Goal: Task Accomplishment & Management: Manage account settings

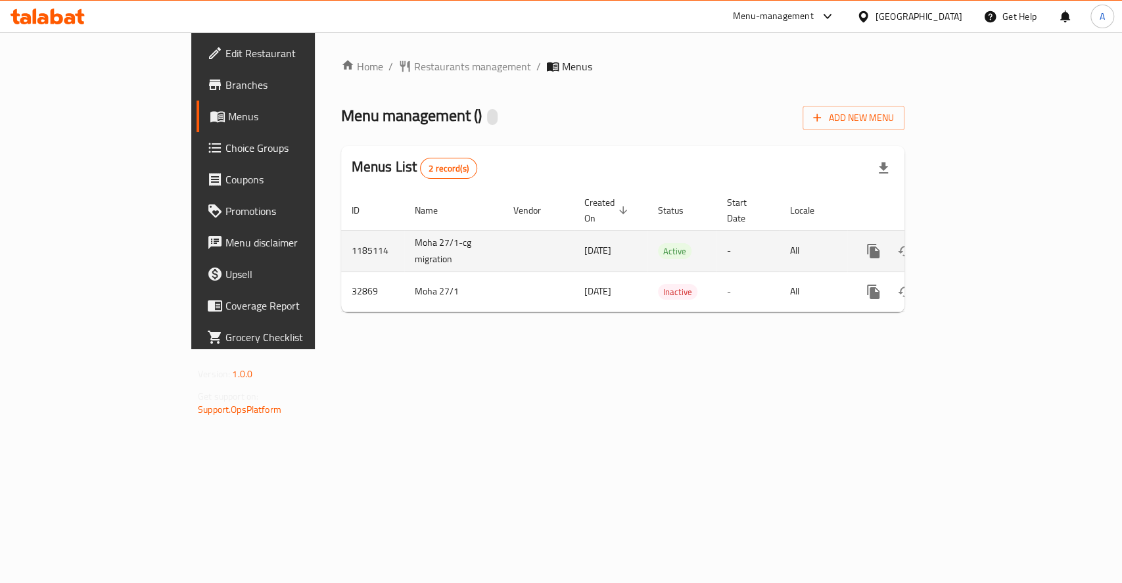
click at [976, 243] on icon "enhanced table" at bounding box center [969, 251] width 16 height 16
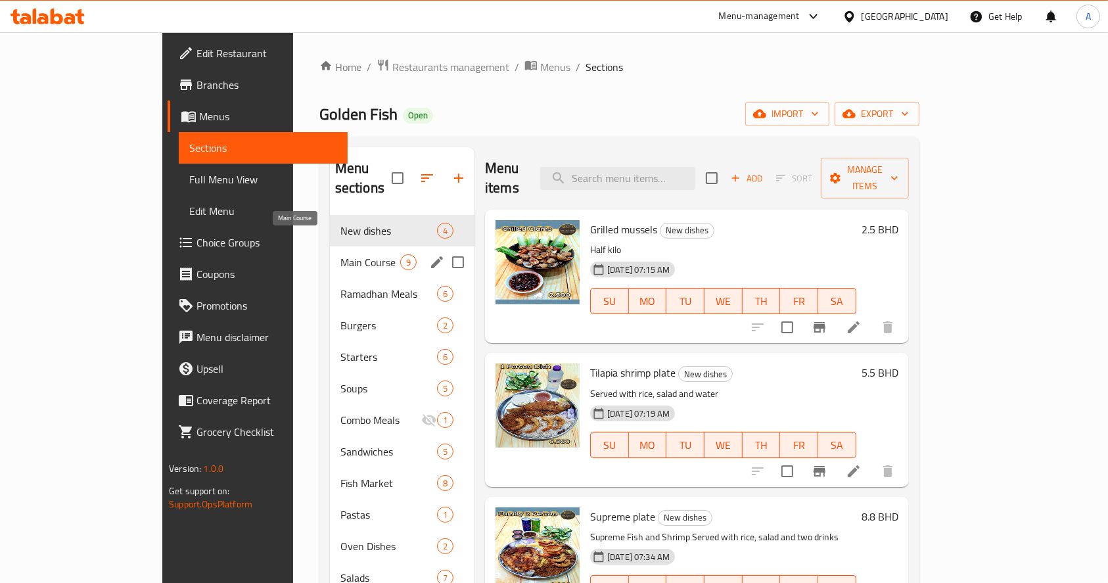
click at [341, 254] on span "Main Course" at bounding box center [371, 262] width 60 height 16
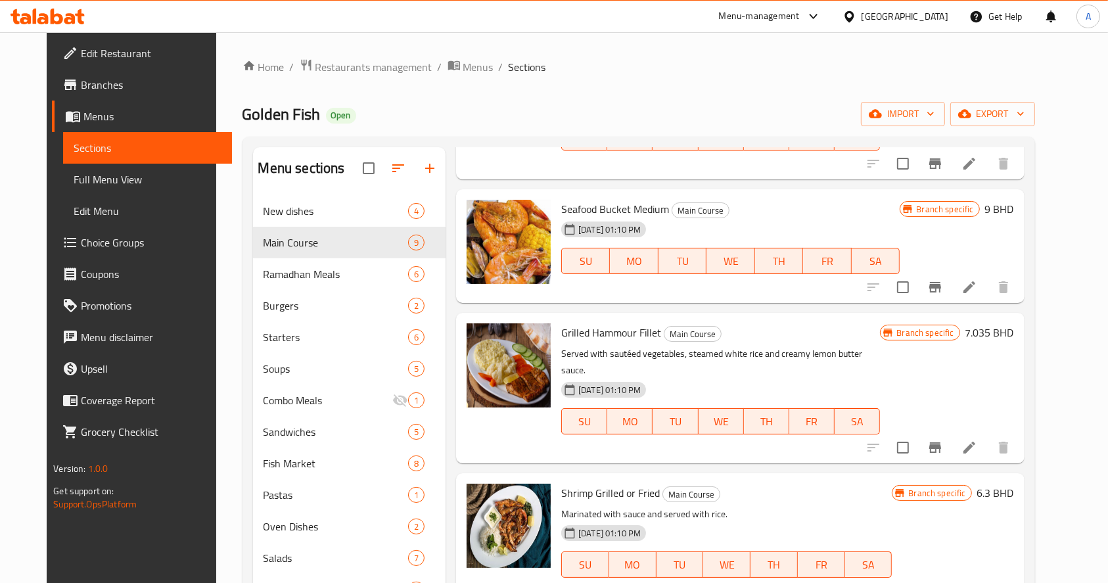
scroll to position [526, 0]
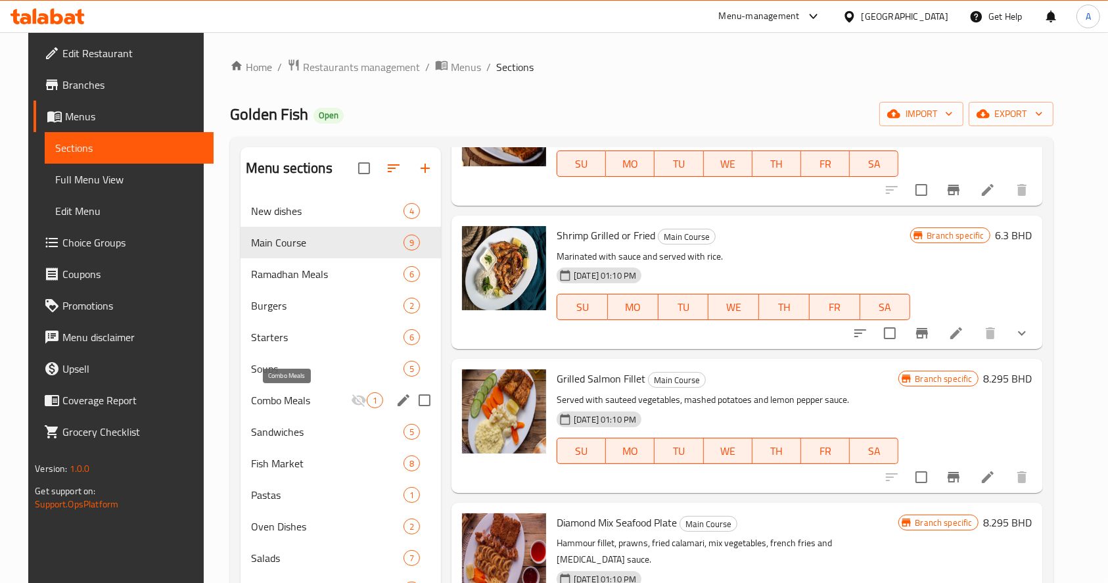
click at [285, 399] on span "Combo Meals" at bounding box center [301, 400] width 100 height 16
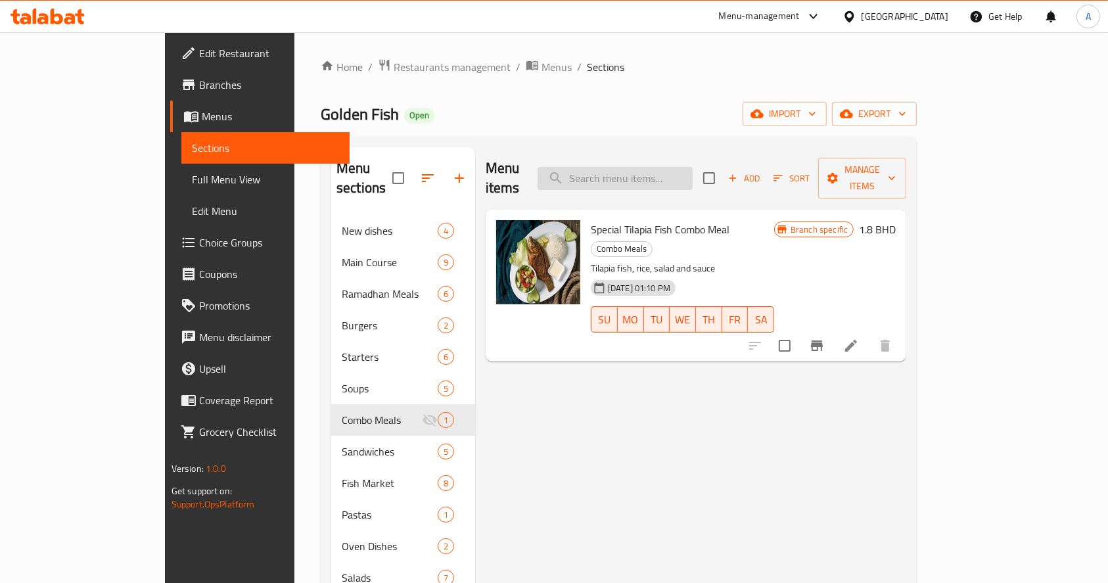
click at [693, 167] on input "search" at bounding box center [615, 178] width 155 height 23
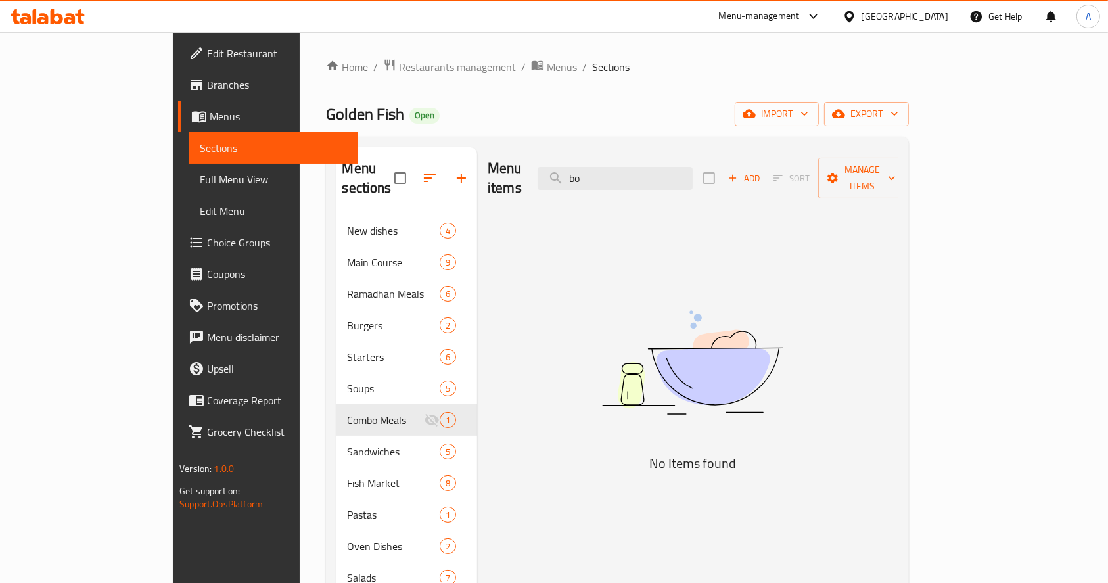
type input "b"
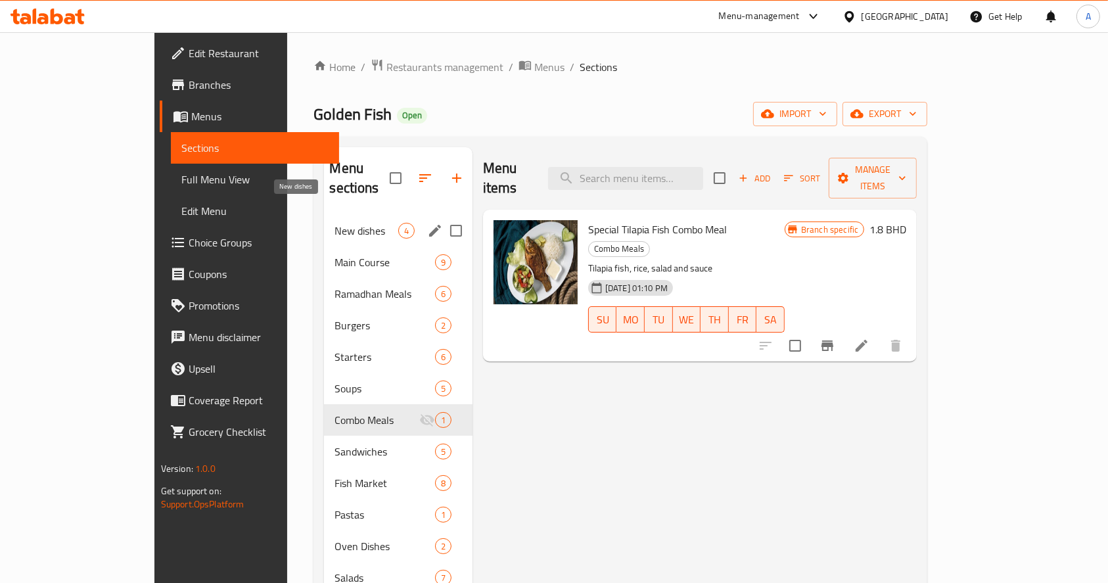
click at [335, 223] on span "New dishes" at bounding box center [366, 231] width 63 height 16
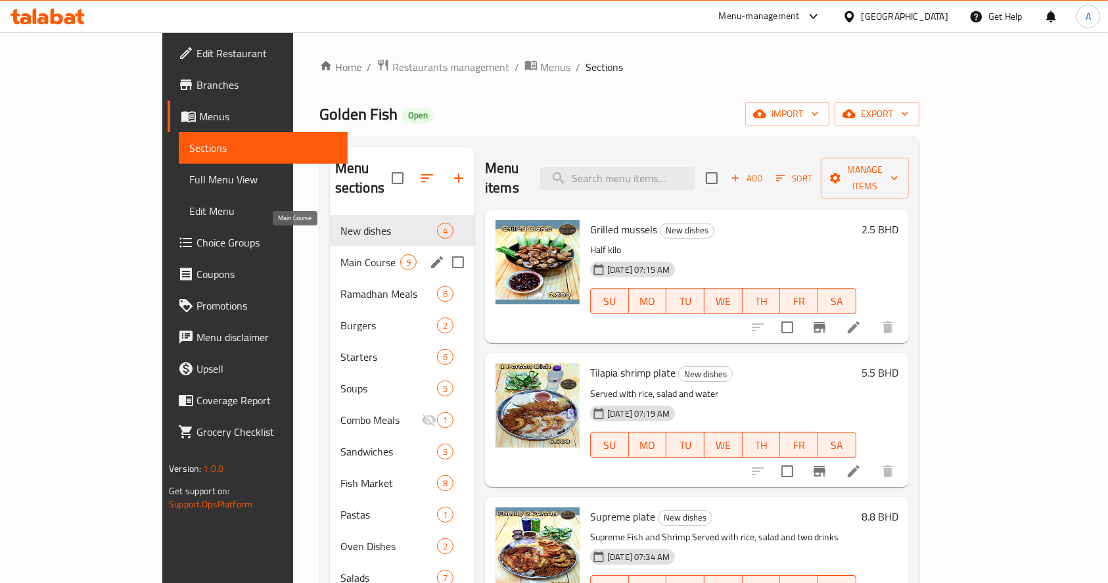
drag, startPoint x: 306, startPoint y: 242, endPoint x: 312, endPoint y: 256, distance: 15.9
click at [341, 254] on span "Main Course" at bounding box center [371, 262] width 60 height 16
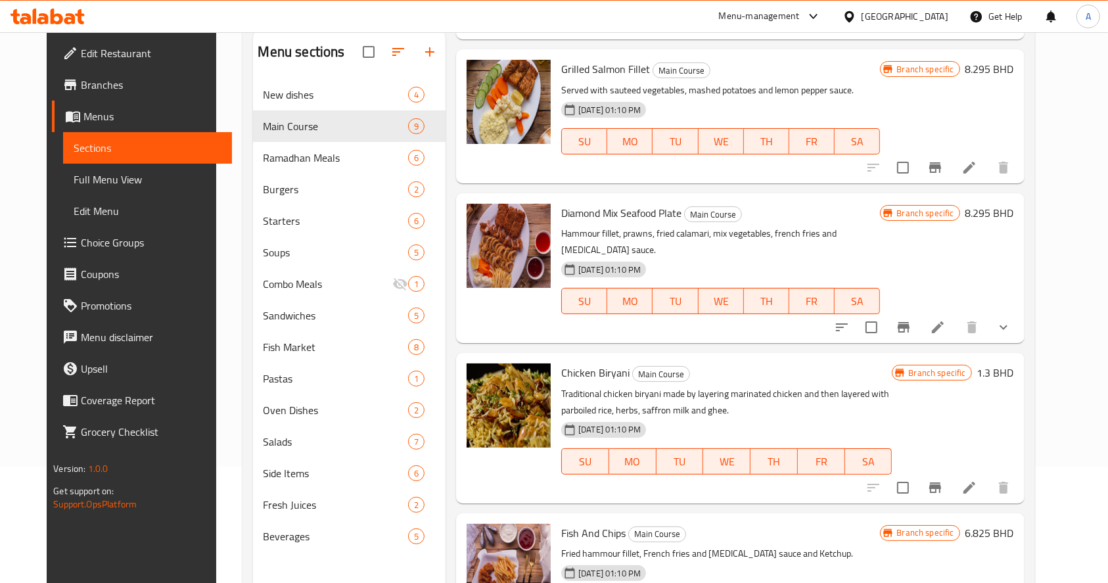
scroll to position [184, 0]
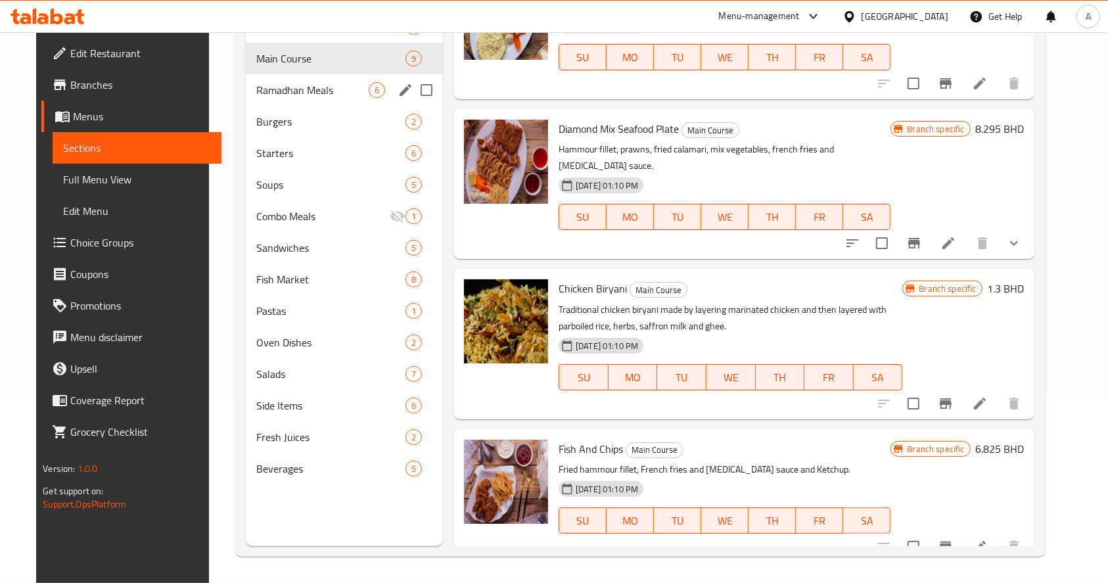
click at [282, 94] on span "Ramadhan Meals" at bounding box center [312, 90] width 112 height 16
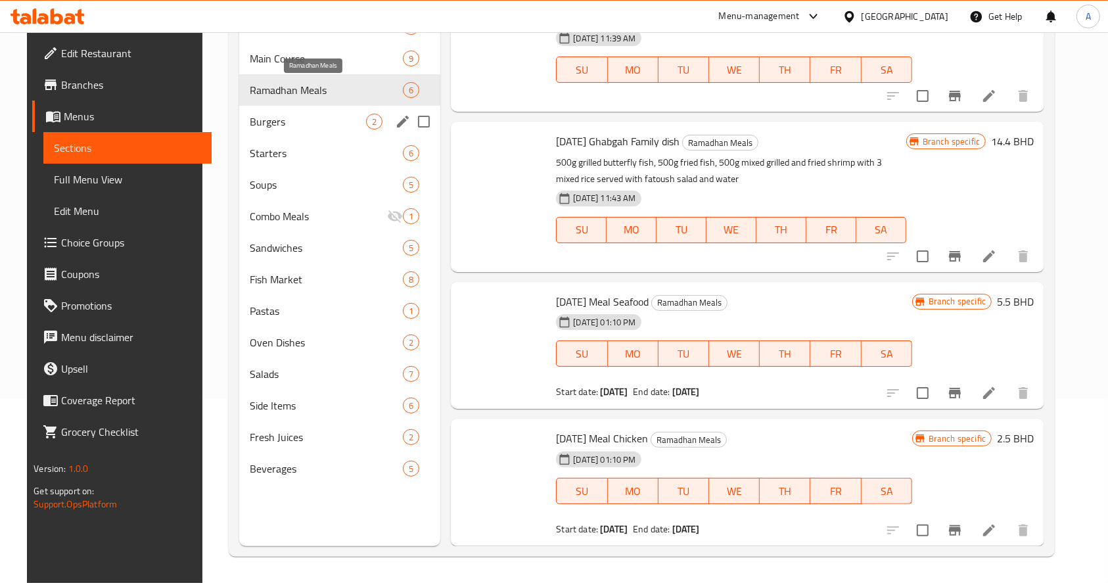
scroll to position [315, 0]
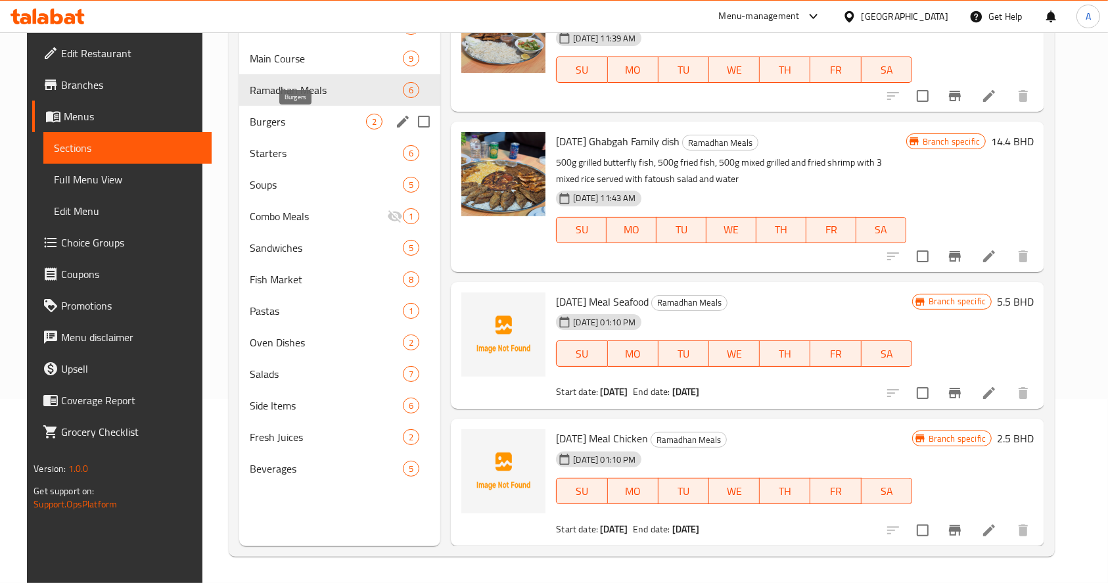
click at [272, 116] on span "Burgers" at bounding box center [308, 122] width 116 height 16
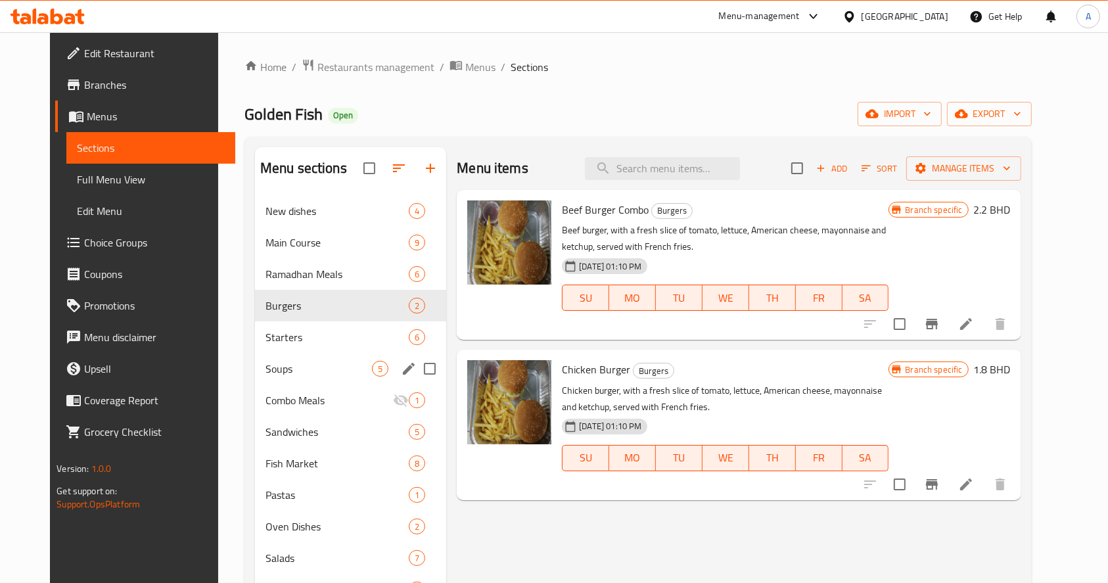
click at [299, 361] on span "Soups" at bounding box center [319, 369] width 107 height 16
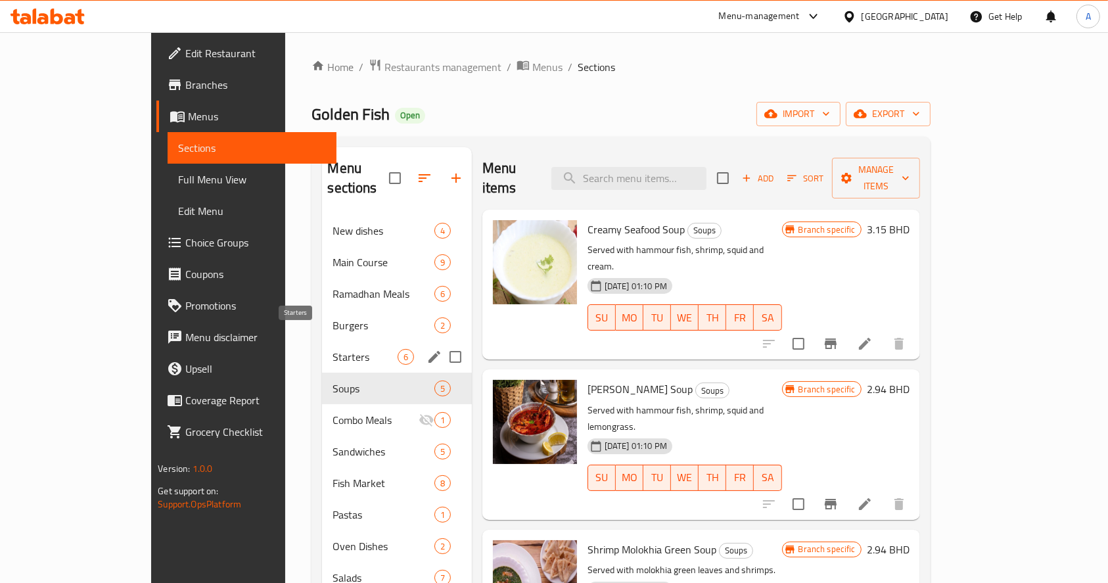
click at [333, 349] on span "Starters" at bounding box center [365, 357] width 64 height 16
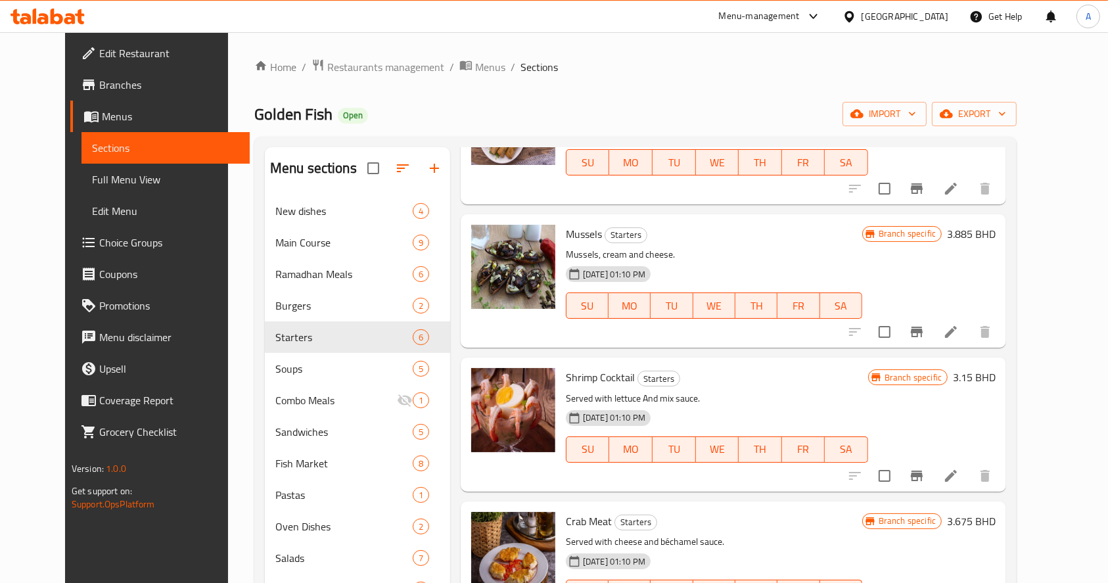
scroll to position [327, 0]
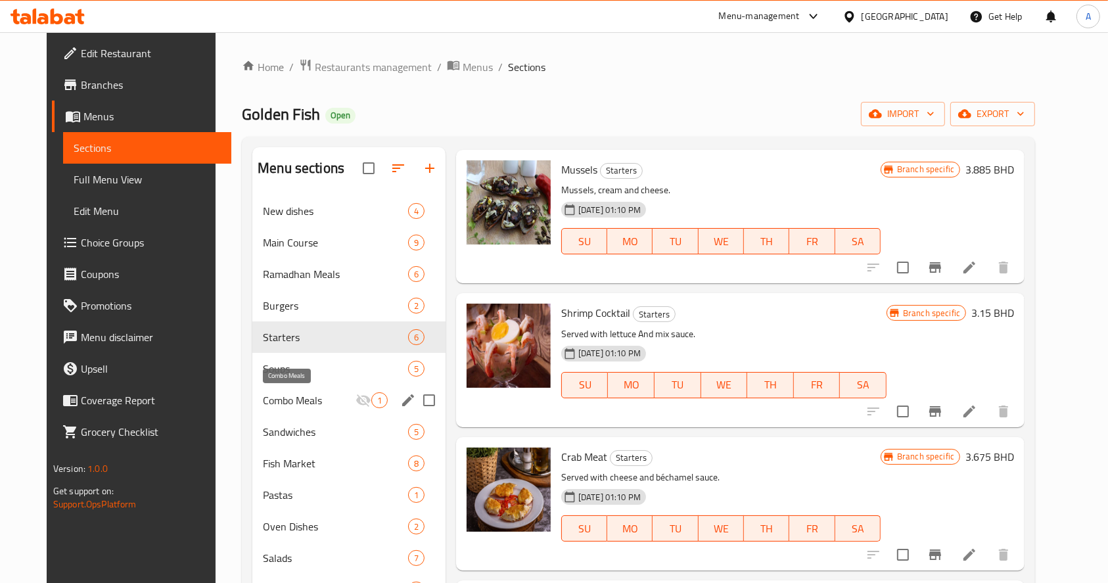
click at [306, 402] on span "Combo Meals" at bounding box center [309, 400] width 93 height 16
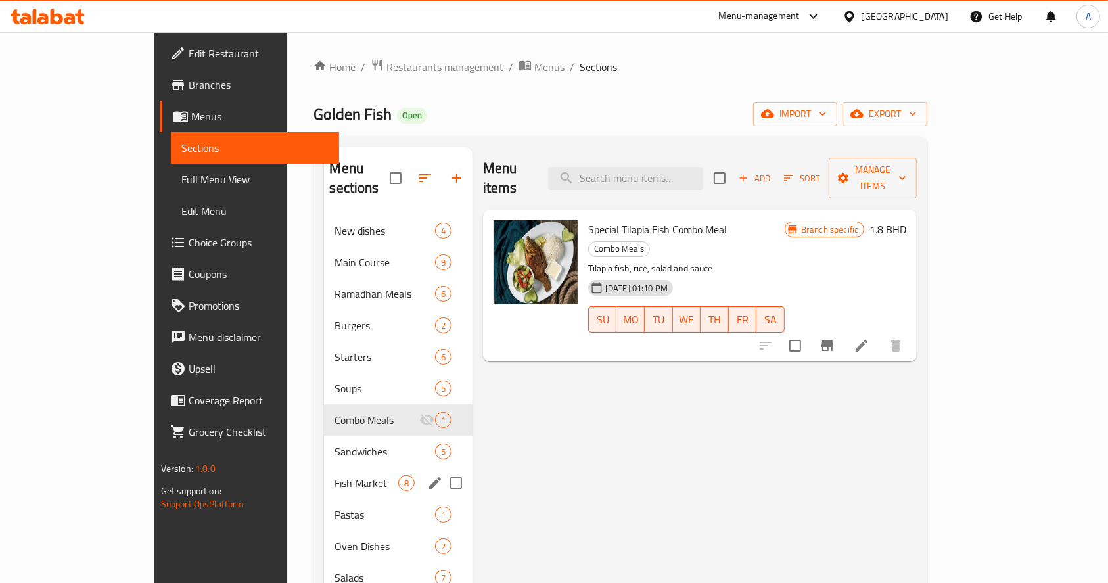
scroll to position [175, 0]
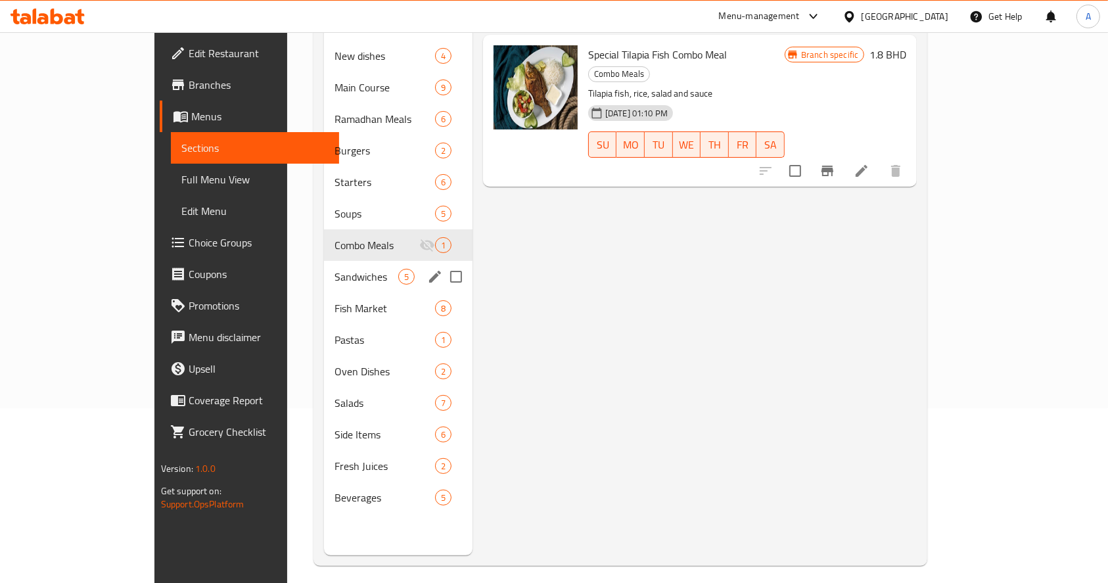
click at [324, 264] on div "Sandwiches 5" at bounding box center [398, 277] width 148 height 32
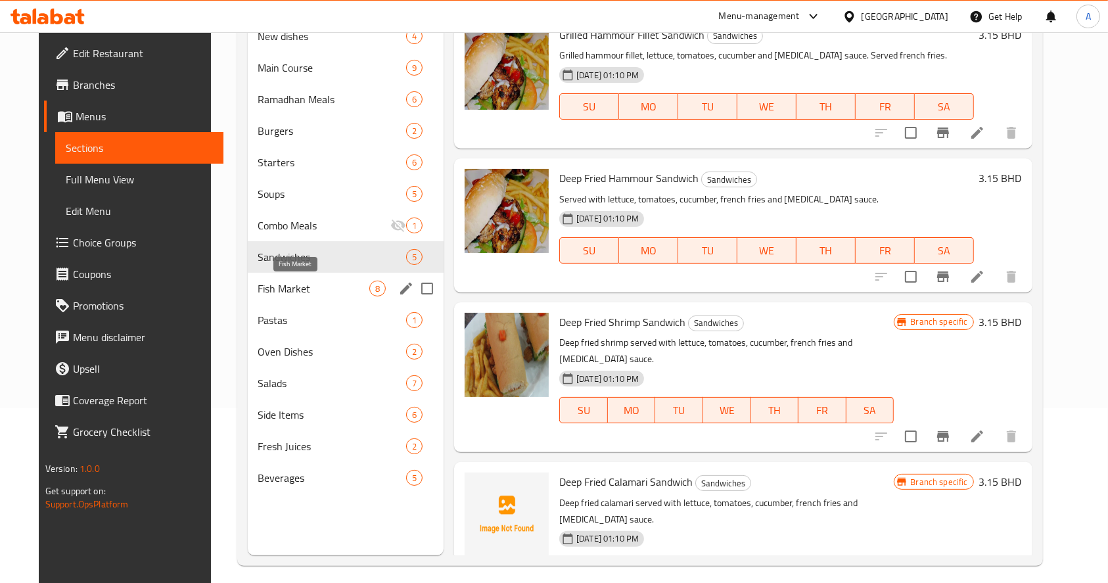
click at [308, 286] on span "Fish Market" at bounding box center [313, 289] width 111 height 16
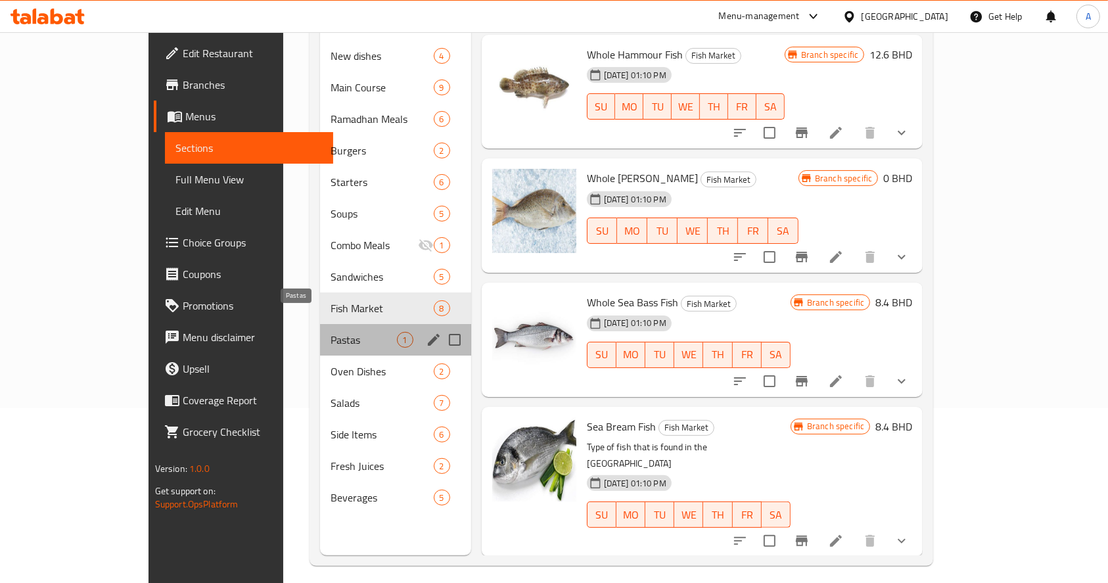
click at [331, 332] on span "Pastas" at bounding box center [364, 340] width 66 height 16
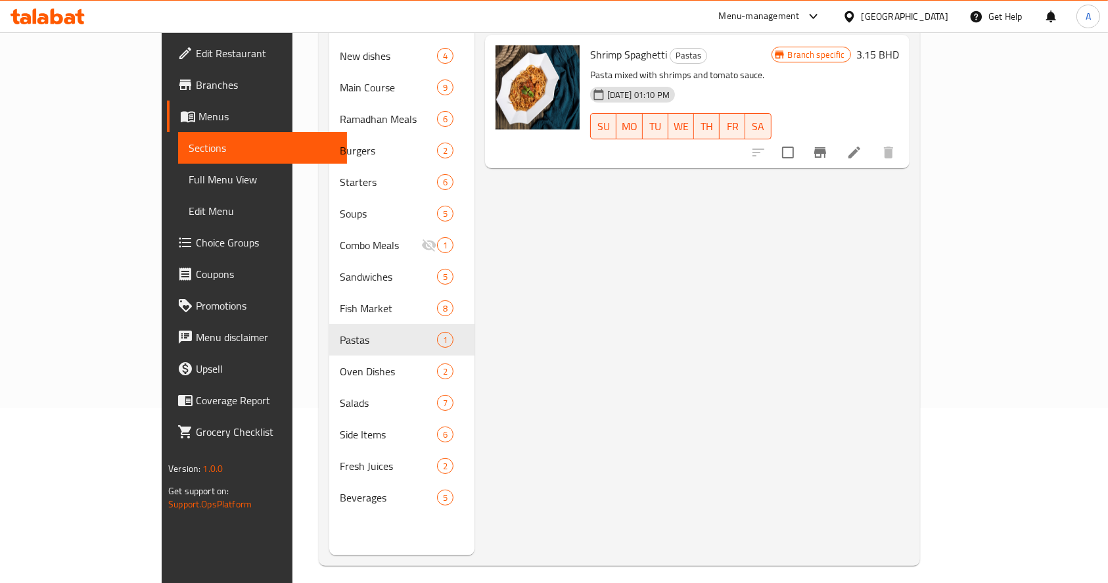
click at [910, 370] on div "Menu items Add Sort Manage items Shrimp Spaghetti Pastas Pasta mixed with shrim…" at bounding box center [692, 263] width 435 height 583
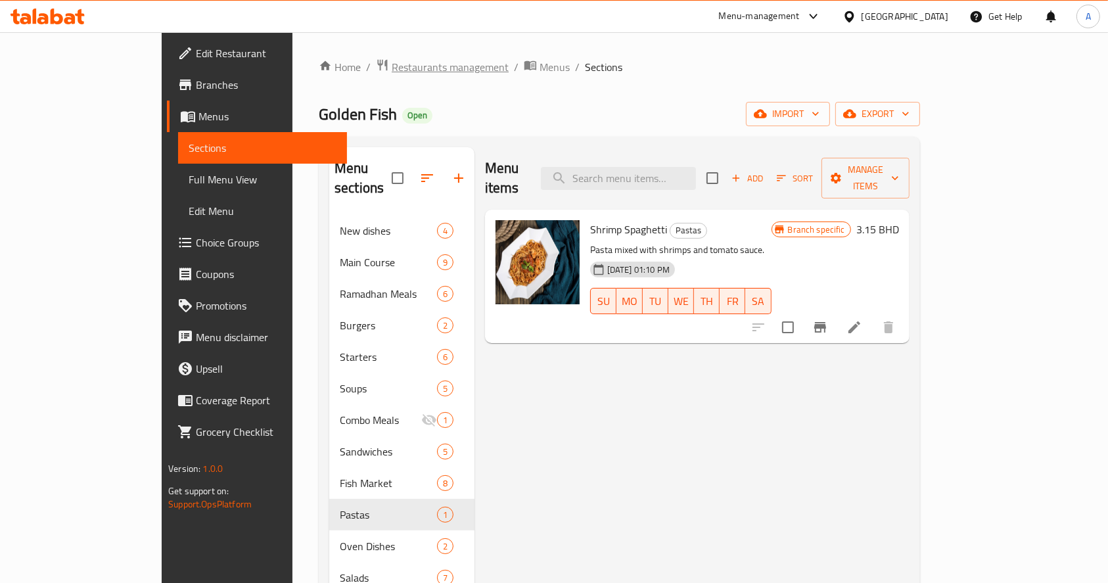
click at [392, 70] on span "Restaurants management" at bounding box center [450, 67] width 117 height 16
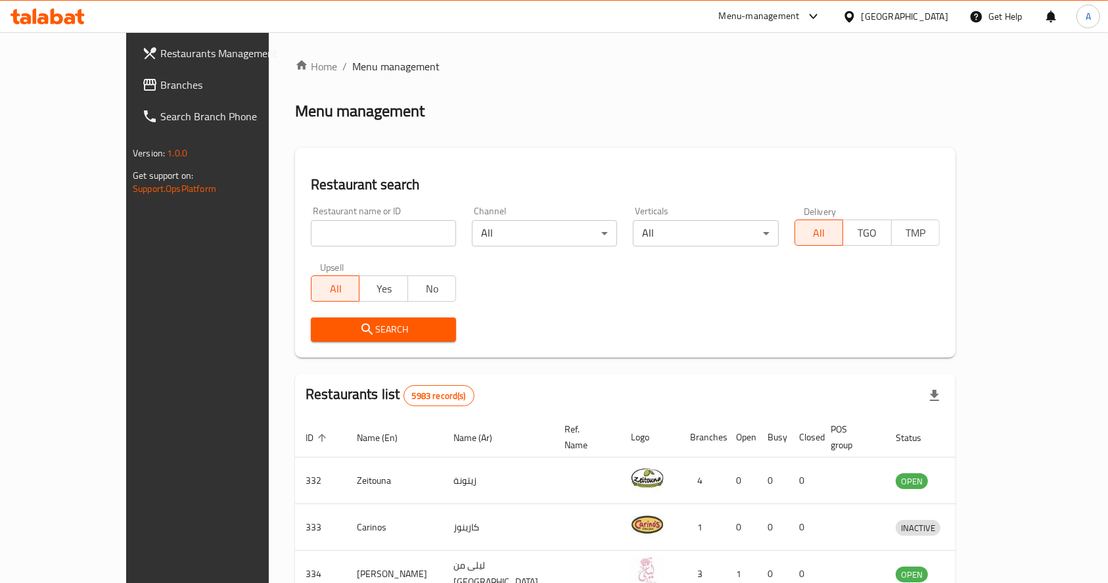
click at [355, 234] on input "search" at bounding box center [383, 233] width 145 height 26
paste input "769121"
type input "769121"
click at [160, 77] on span "Branches" at bounding box center [230, 85] width 141 height 16
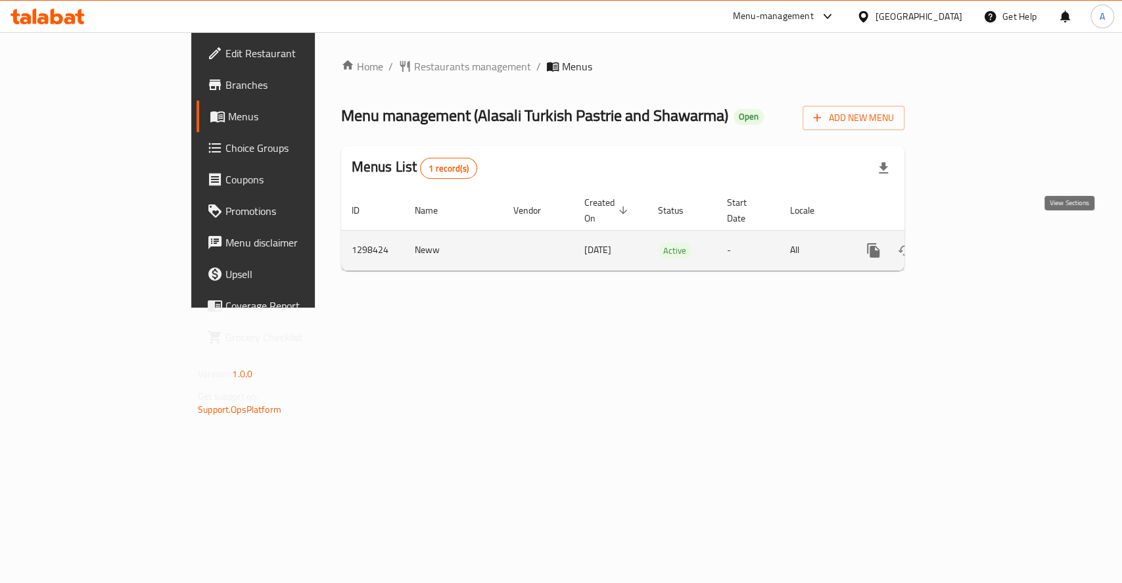
click at [976, 243] on icon "enhanced table" at bounding box center [969, 251] width 16 height 16
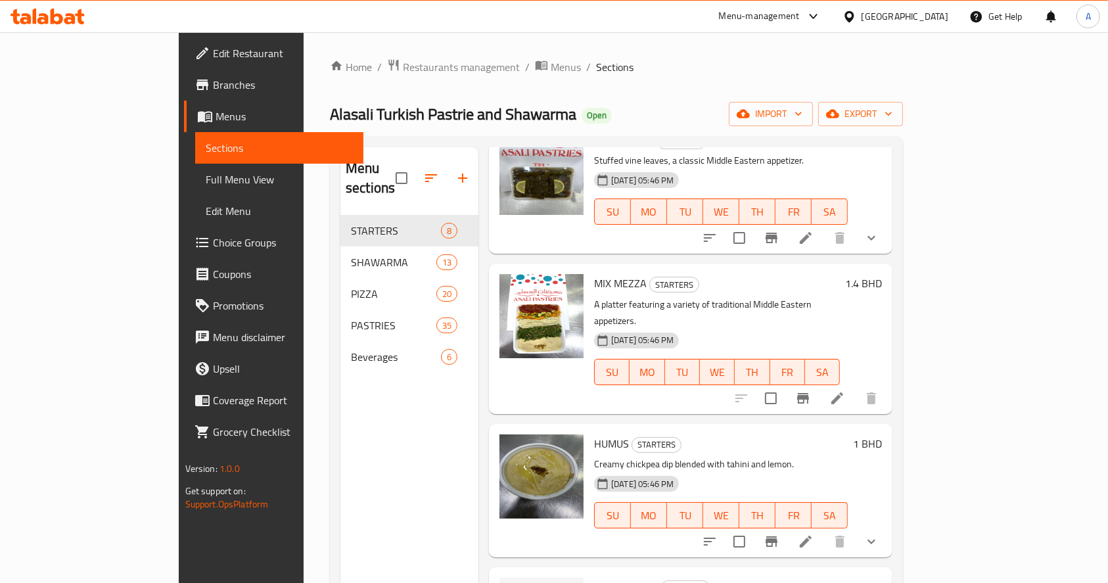
scroll to position [175, 0]
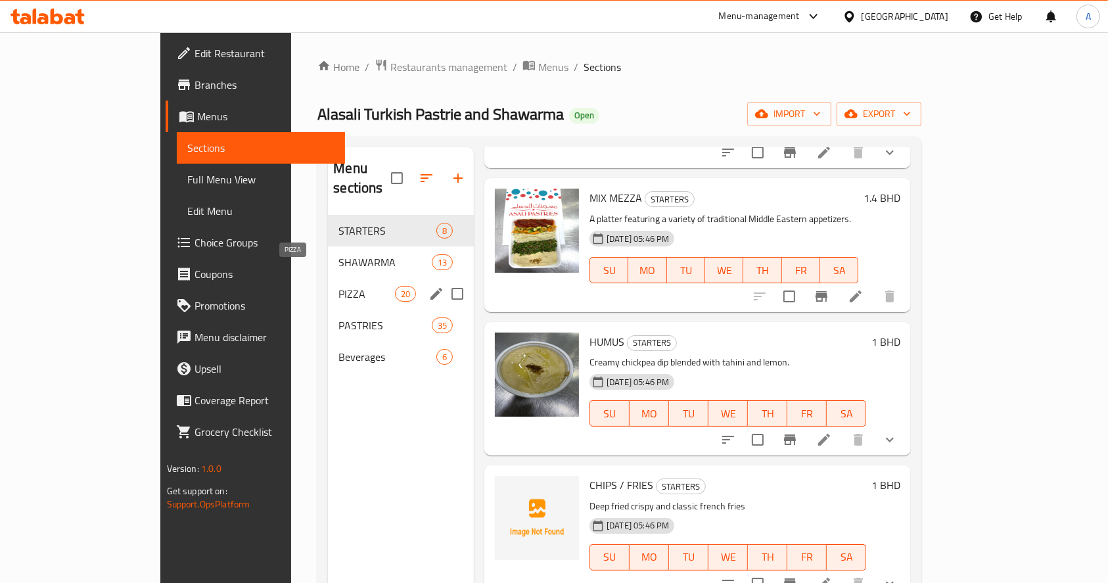
click at [339, 286] on span "PIZZA" at bounding box center [367, 294] width 56 height 16
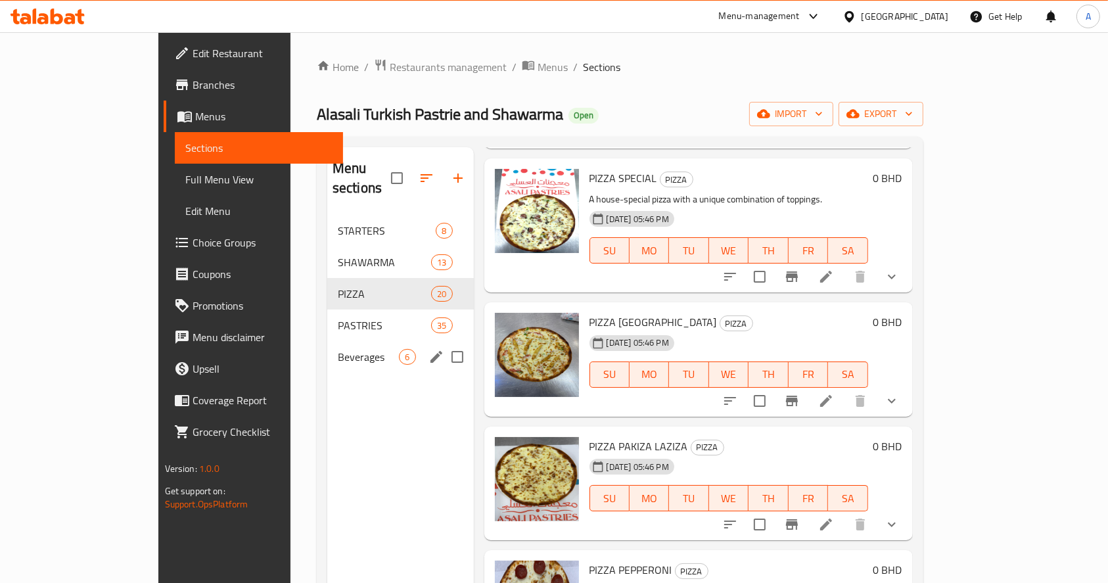
click at [327, 341] on div "Beverages 6" at bounding box center [400, 357] width 147 height 32
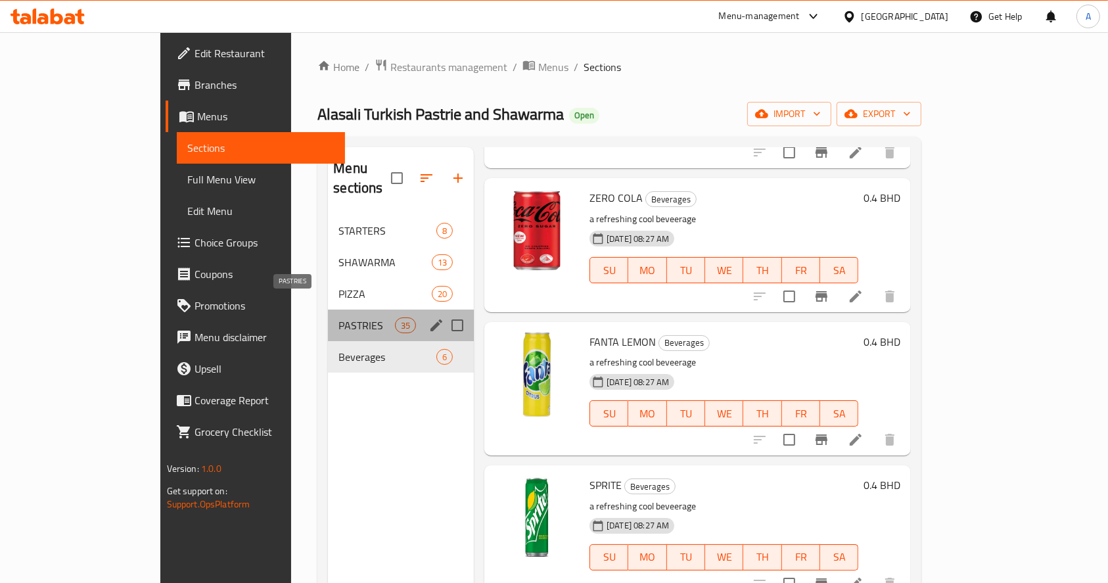
click at [339, 318] on span "PASTRIES" at bounding box center [367, 326] width 56 height 16
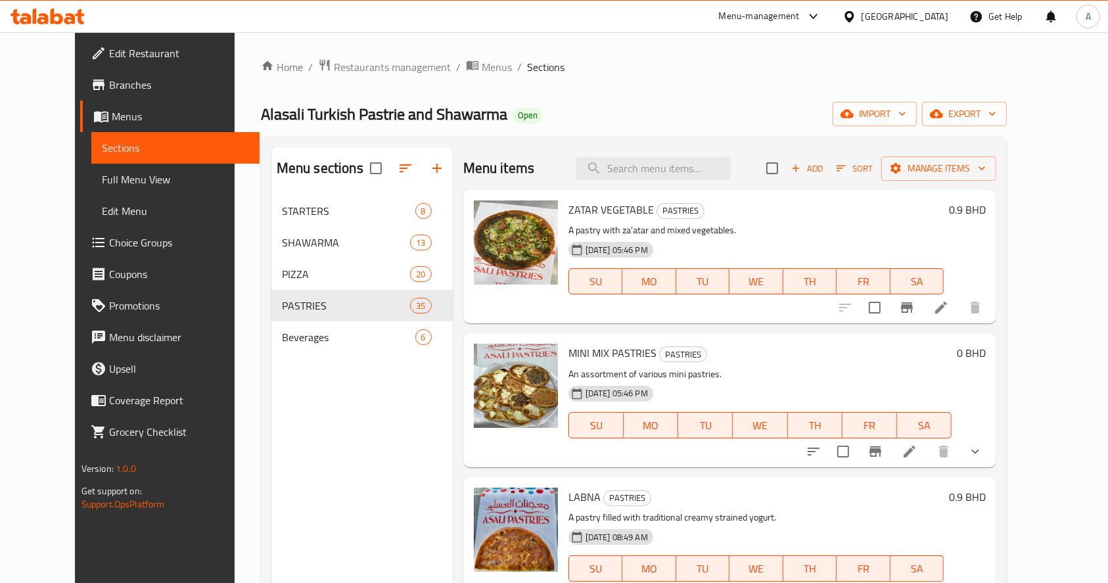
click at [657, 154] on div "Menu items Add Sort Manage items" at bounding box center [730, 168] width 534 height 43
click at [667, 164] on input "search" at bounding box center [653, 168] width 155 height 23
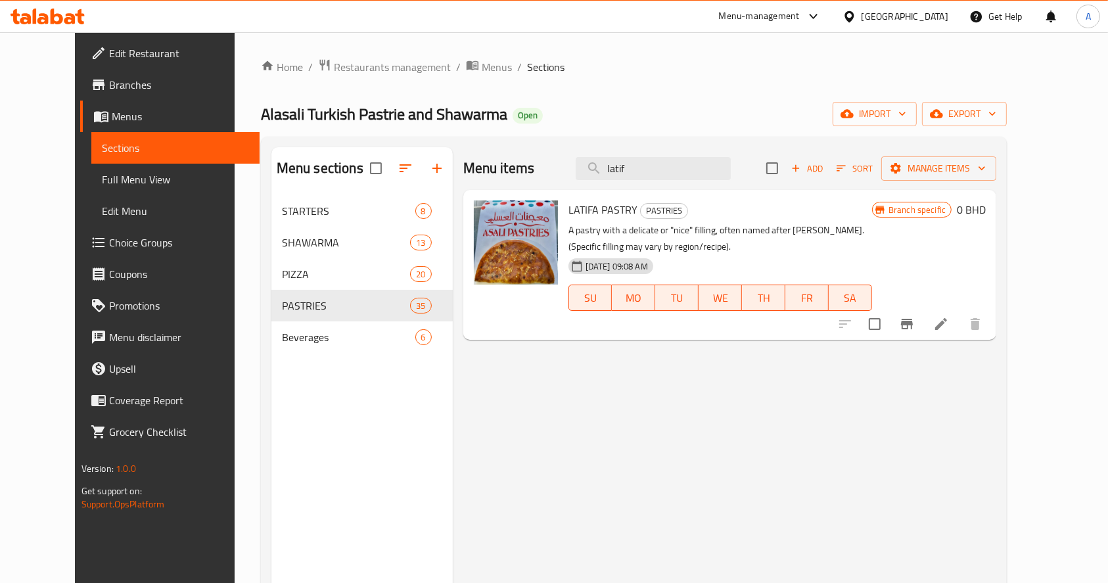
type input "latif"
click at [960, 323] on li at bounding box center [941, 324] width 37 height 24
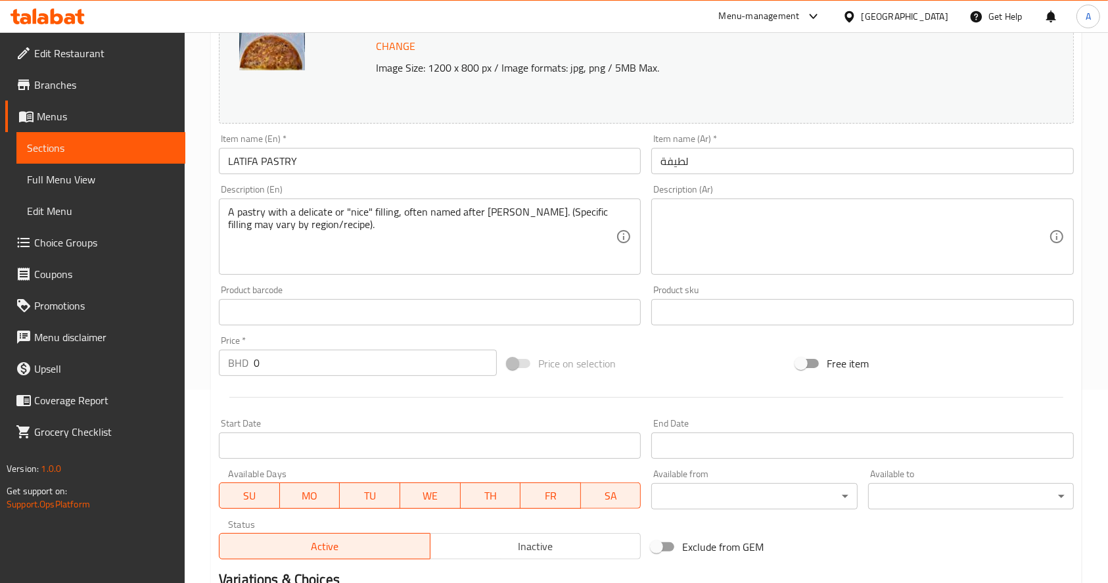
scroll to position [364, 0]
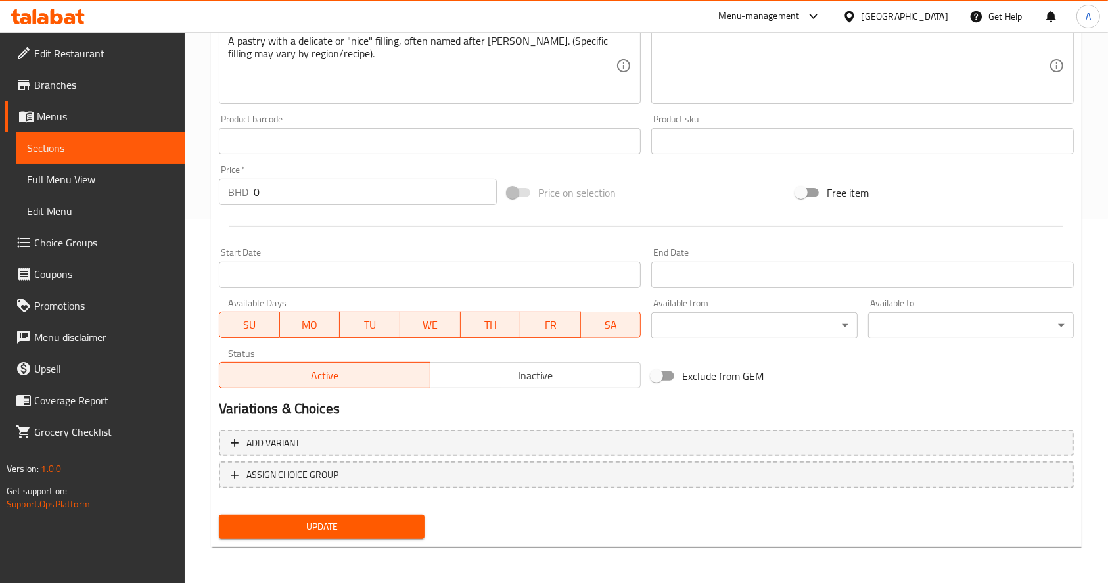
click at [281, 183] on input "0" at bounding box center [375, 192] width 243 height 26
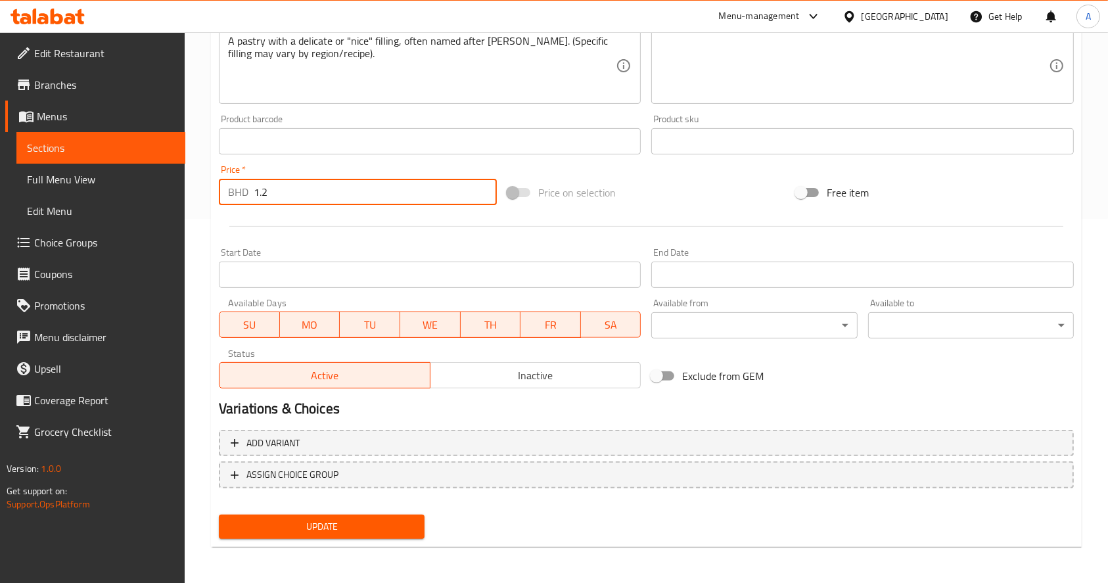
type input "1.2"
click at [384, 529] on span "Update" at bounding box center [321, 527] width 185 height 16
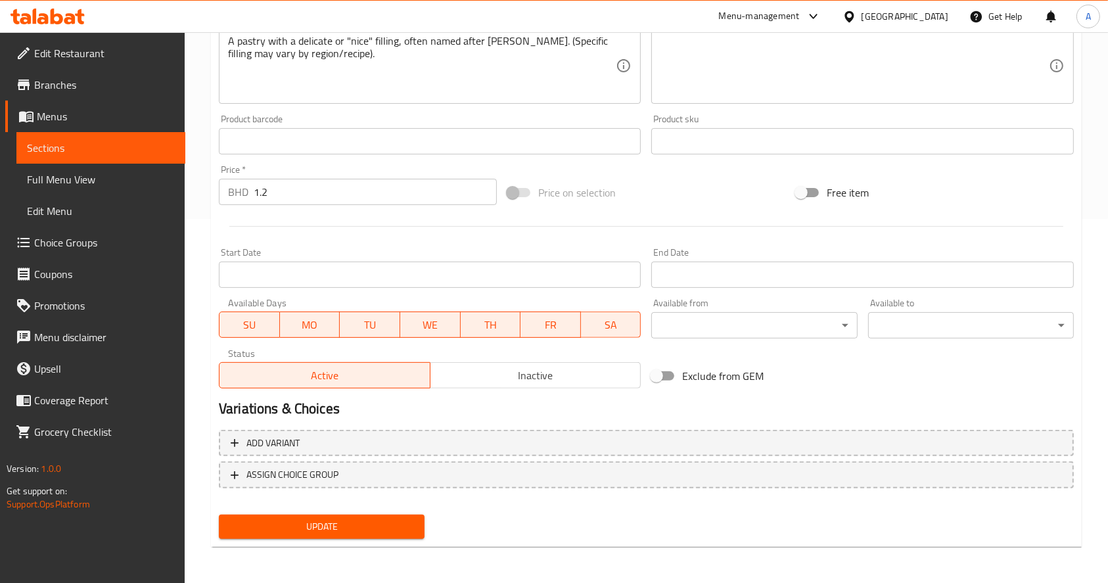
drag, startPoint x: 346, startPoint y: 513, endPoint x: 345, endPoint y: 526, distance: 13.2
click at [346, 513] on div "Update" at bounding box center [322, 527] width 216 height 35
click at [345, 531] on span "Update" at bounding box center [321, 527] width 185 height 16
click at [156, 143] on span "Sections" at bounding box center [101, 148] width 148 height 16
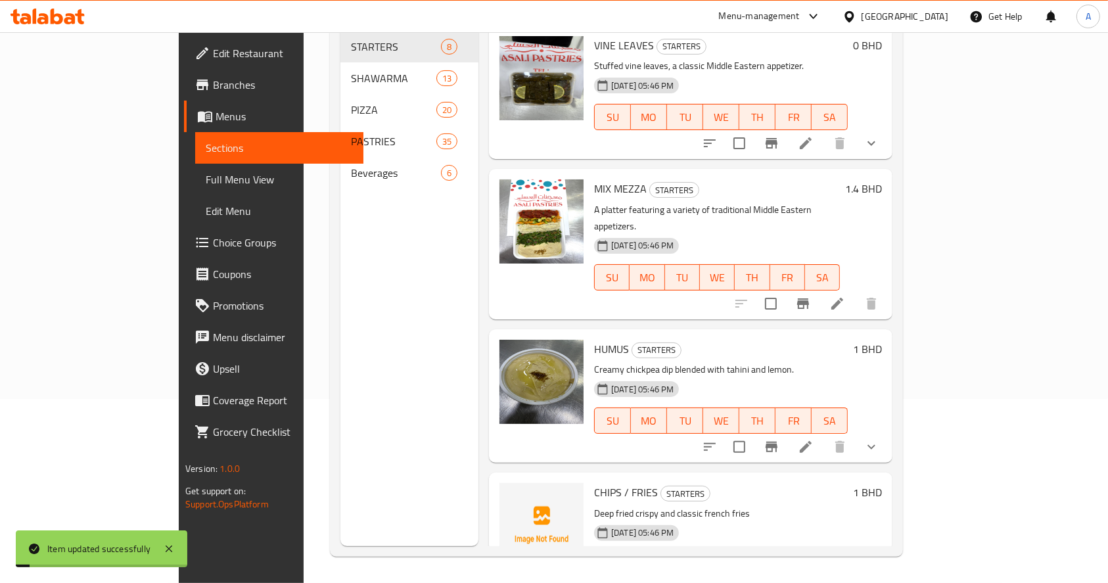
scroll to position [184, 0]
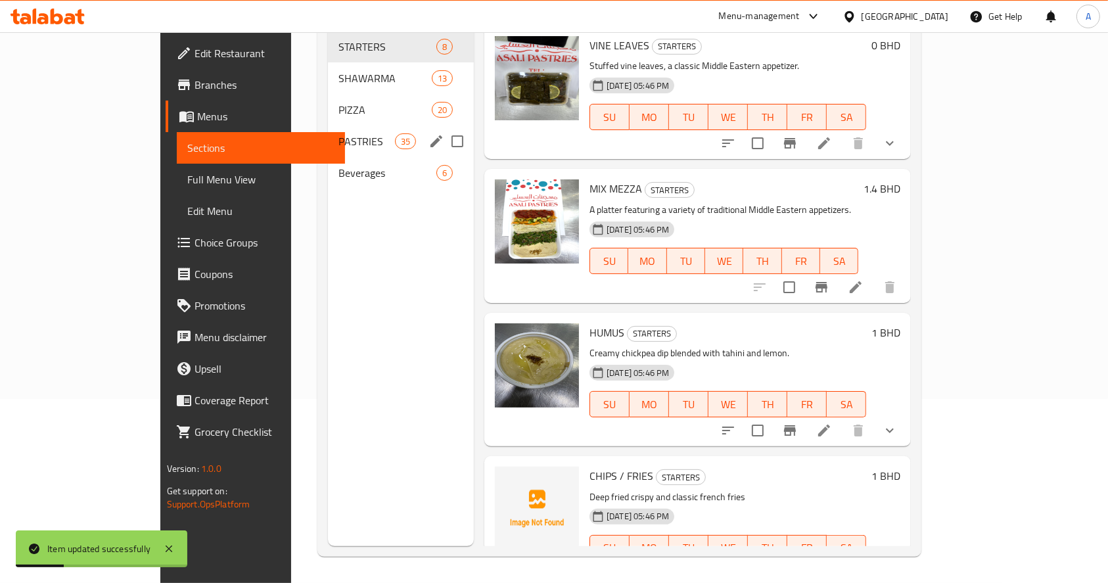
click at [328, 133] on div "PASTRIES 35" at bounding box center [401, 142] width 146 height 32
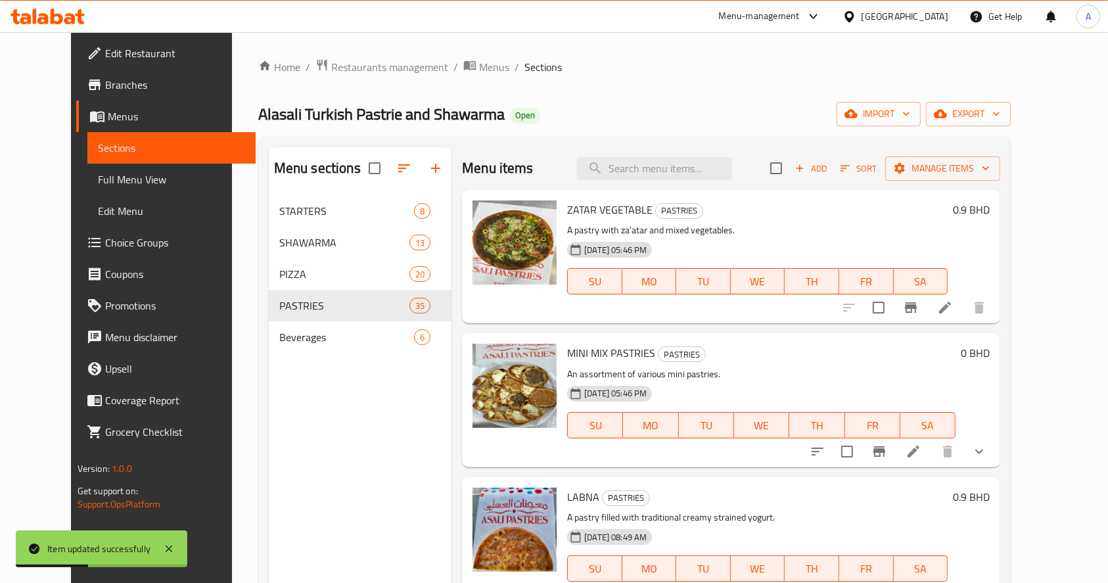
click at [647, 151] on div "Menu items Add Sort Manage items" at bounding box center [731, 168] width 538 height 43
click at [663, 168] on input "search" at bounding box center [654, 168] width 155 height 23
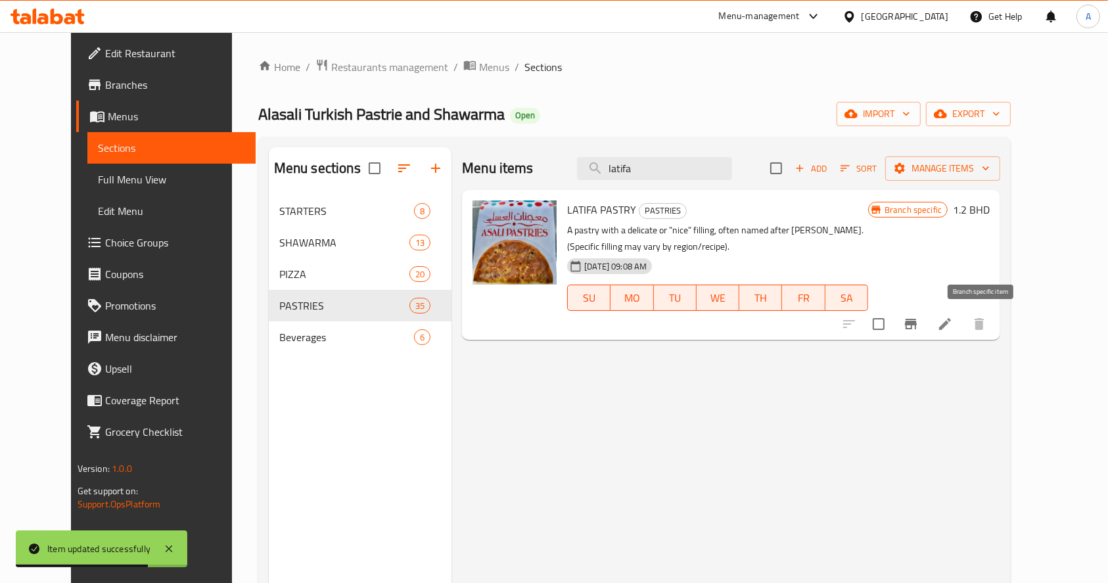
type input "latifa"
click at [917, 327] on icon "Branch-specific-item" at bounding box center [911, 324] width 12 height 11
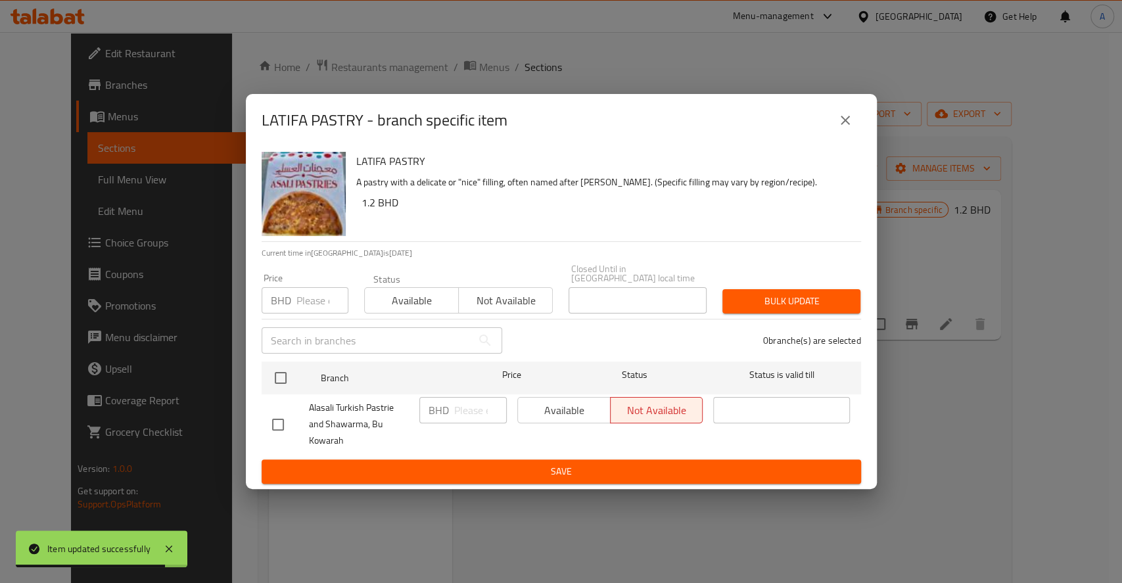
click at [309, 301] on input "number" at bounding box center [323, 300] width 52 height 26
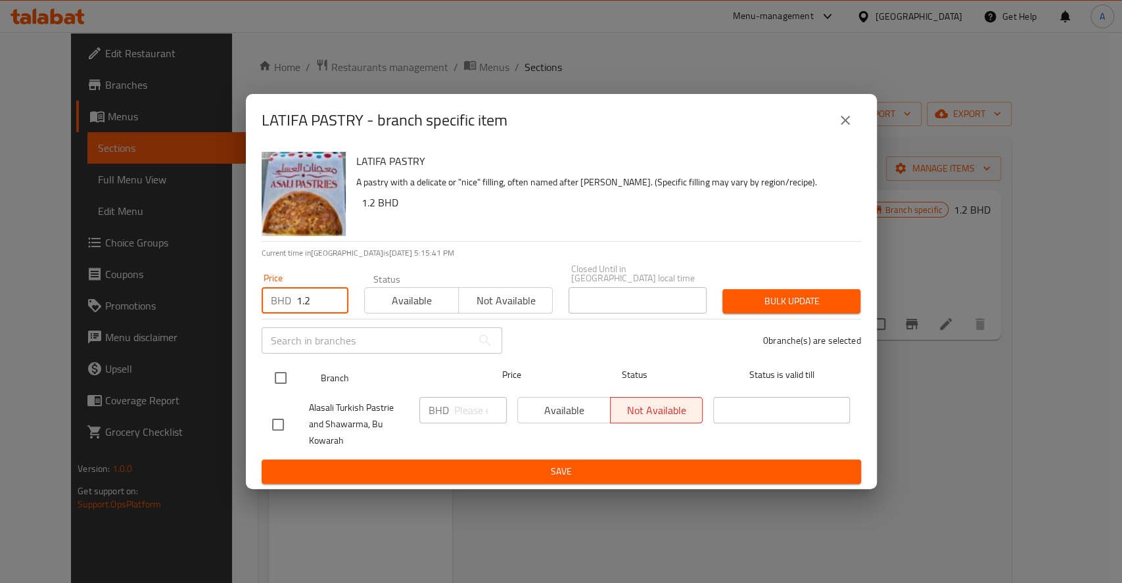
type input "1.2"
click at [285, 376] on input "checkbox" at bounding box center [281, 378] width 28 height 28
checkbox input "true"
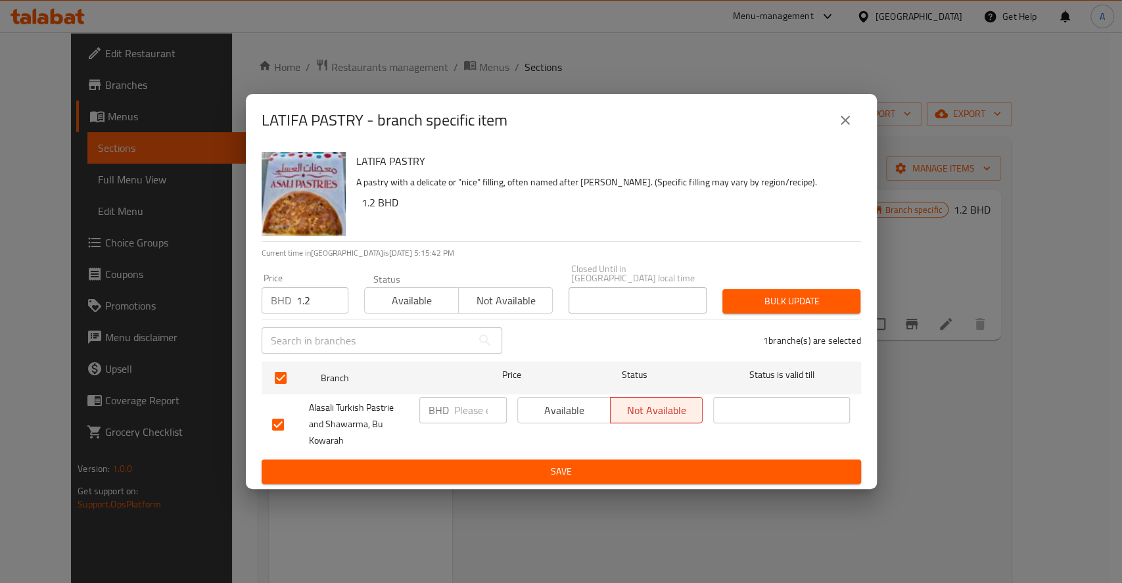
click at [781, 289] on button "Bulk update" at bounding box center [792, 301] width 138 height 24
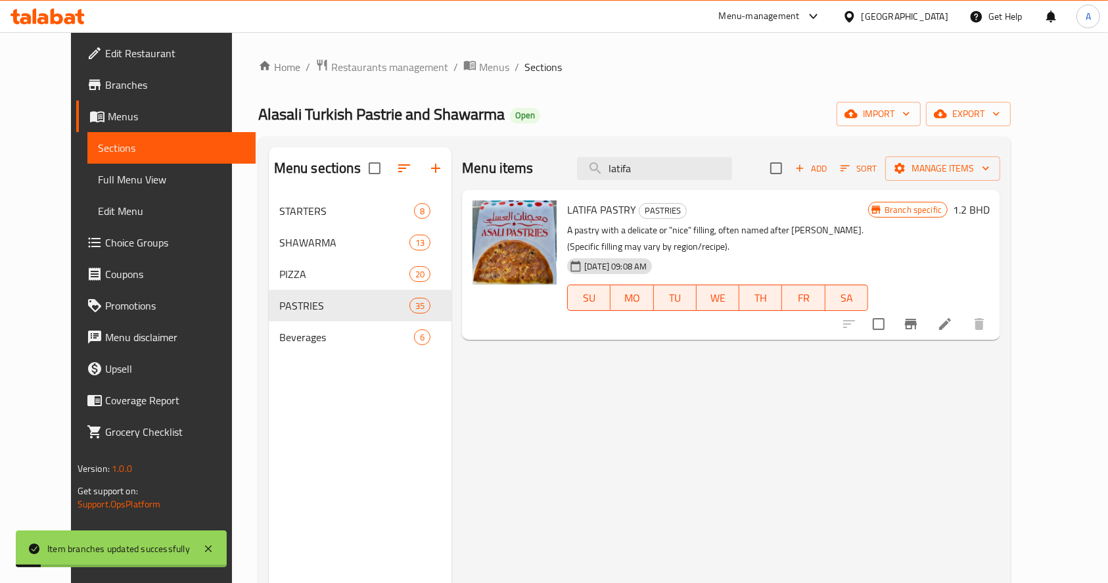
click at [953, 316] on icon at bounding box center [946, 324] width 16 height 16
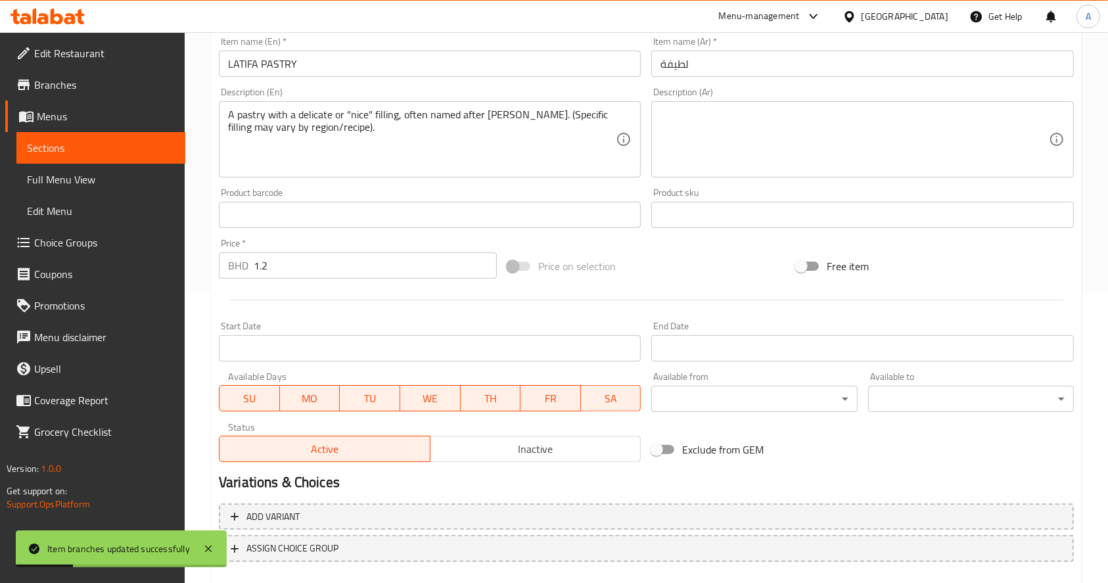
scroll to position [364, 0]
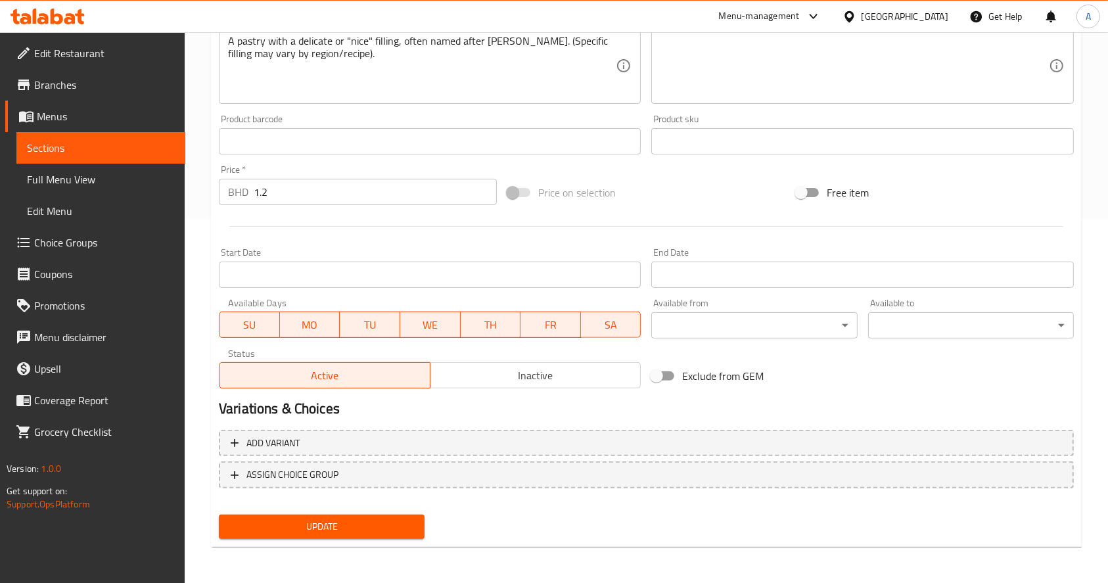
drag, startPoint x: 85, startPoint y: 139, endPoint x: 137, endPoint y: 212, distance: 89.6
click at [85, 139] on link "Sections" at bounding box center [100, 148] width 169 height 32
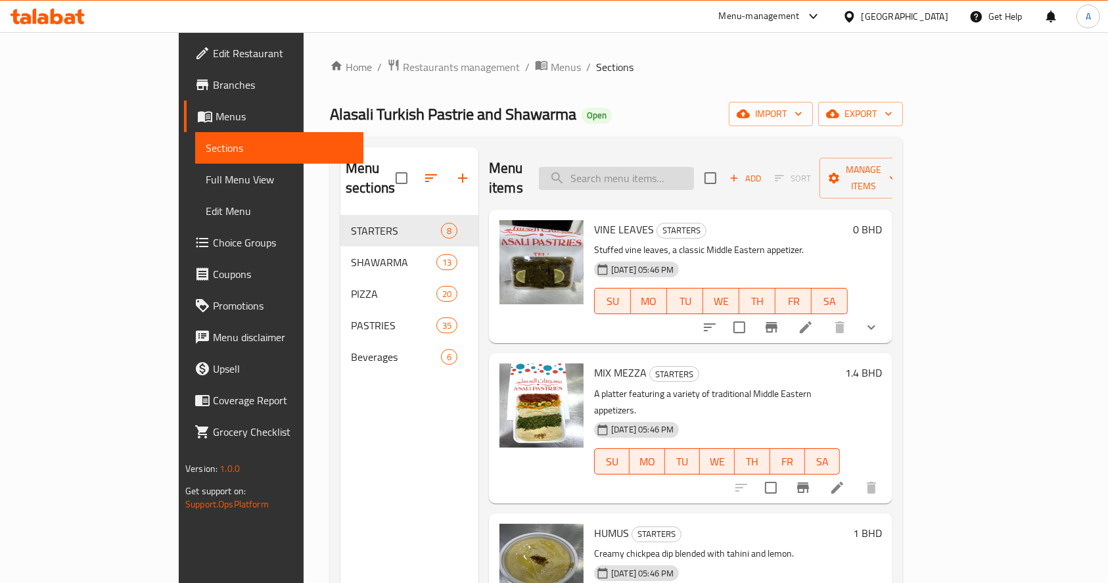
click at [680, 170] on input "search" at bounding box center [616, 178] width 155 height 23
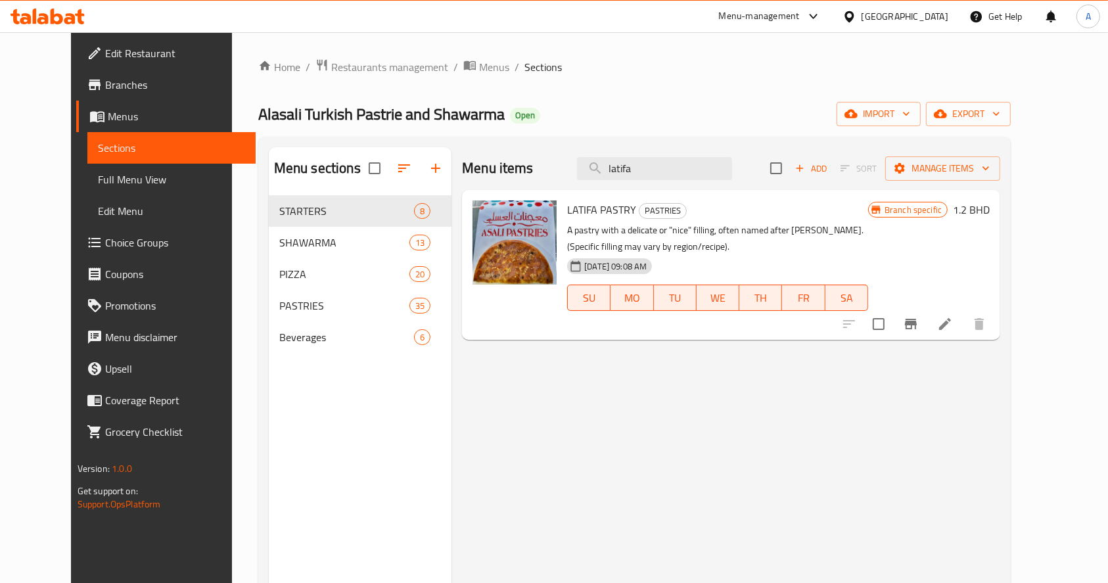
type input "latifa"
click at [919, 318] on icon "Branch-specific-item" at bounding box center [911, 324] width 16 height 16
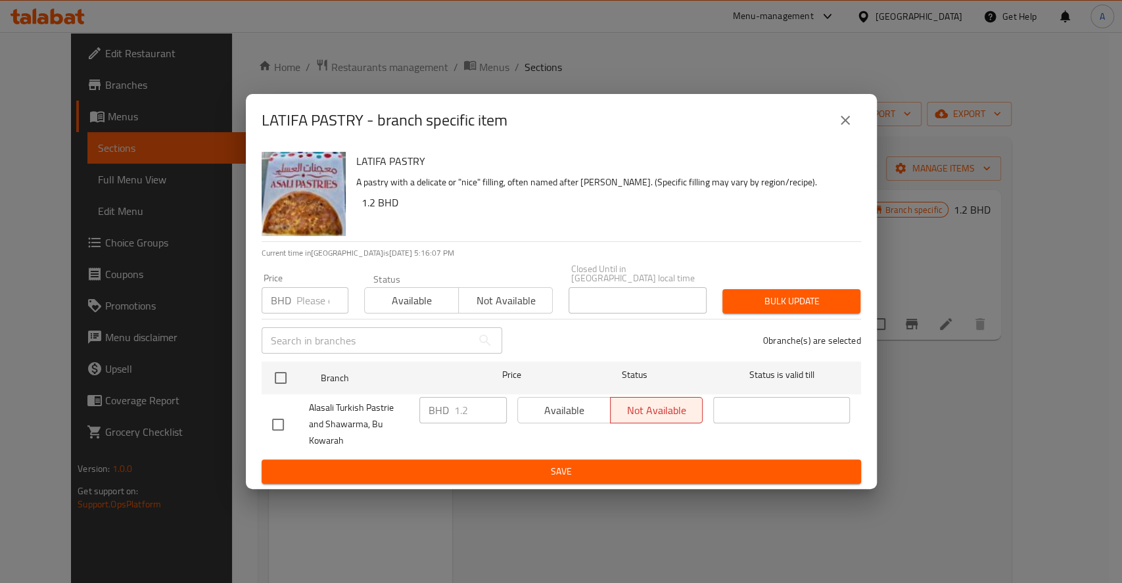
click at [571, 409] on div "Available Not available" at bounding box center [610, 410] width 186 height 26
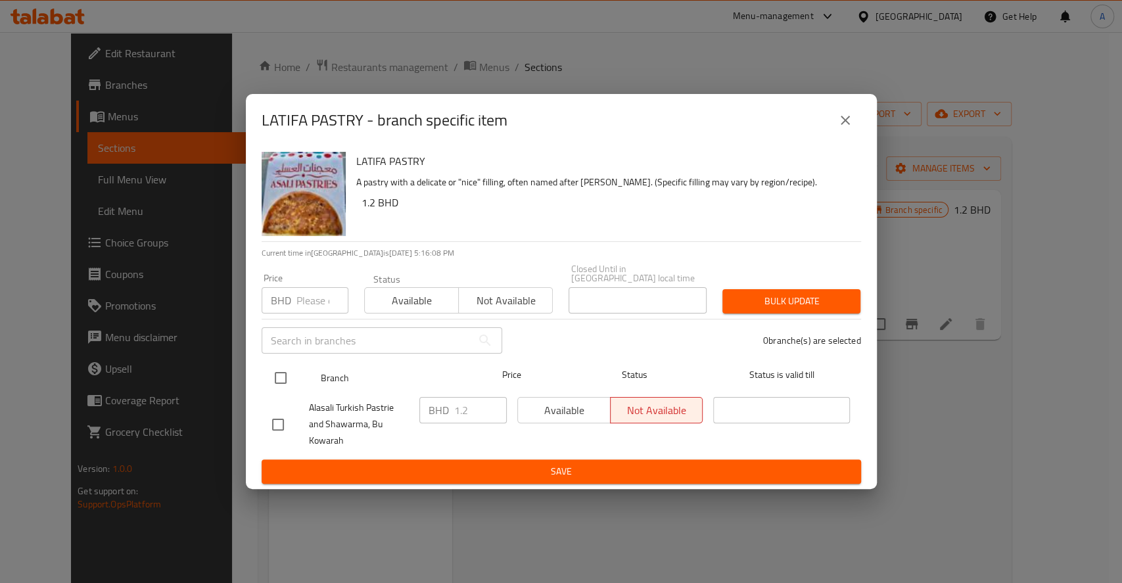
click at [284, 369] on input "checkbox" at bounding box center [281, 378] width 28 height 28
checkbox input "true"
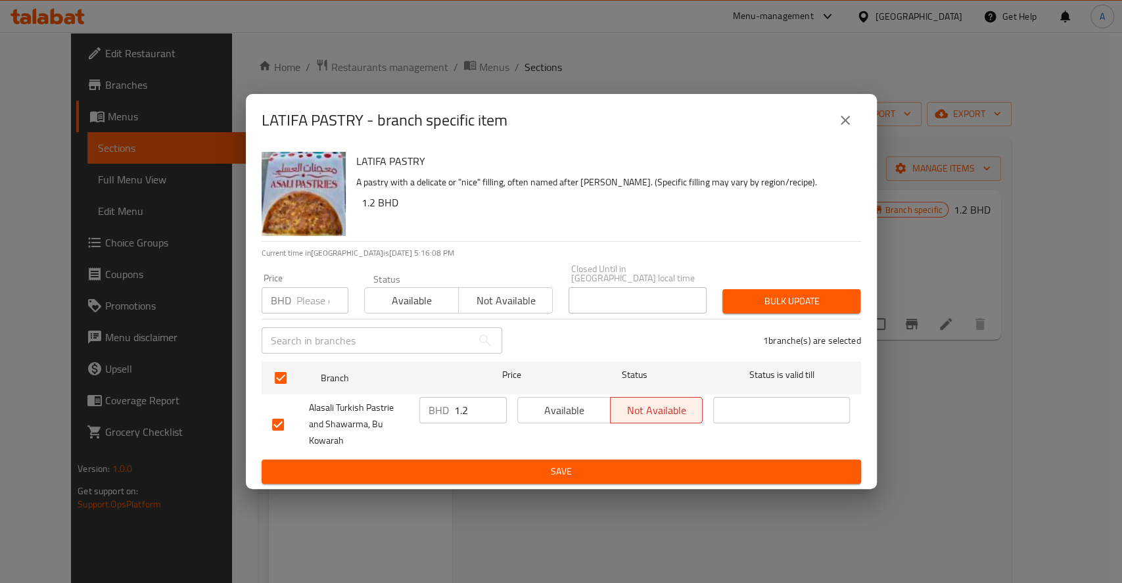
click at [581, 401] on span "Available" at bounding box center [564, 410] width 82 height 19
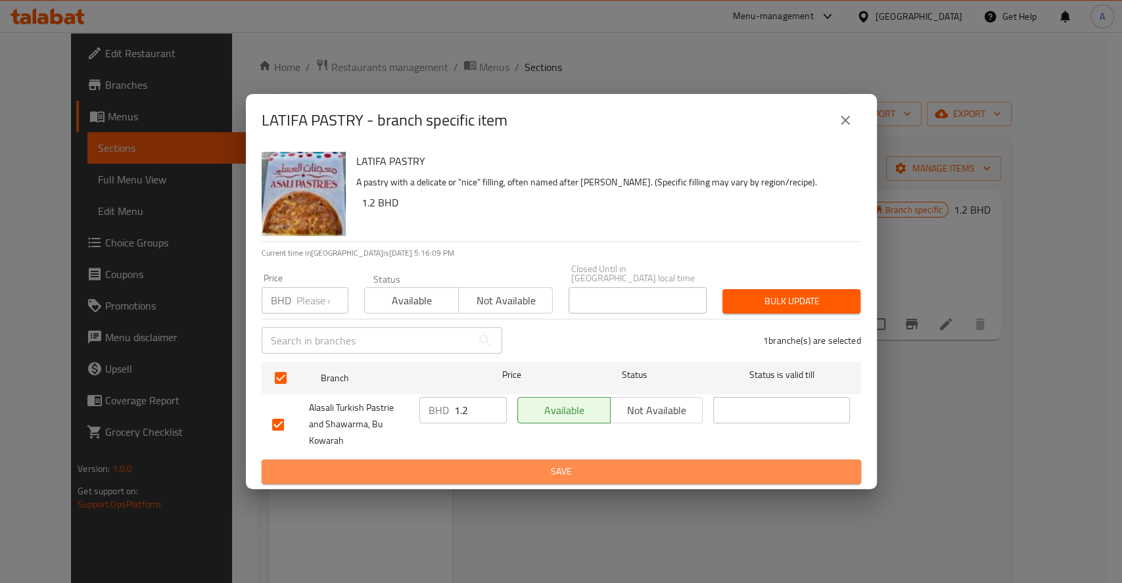
click at [617, 468] on span "Save" at bounding box center [561, 471] width 579 height 16
